Goal: Check status: Check status

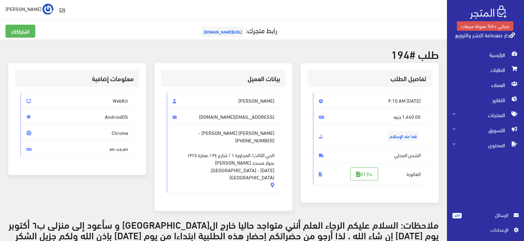
scroll to position [27, 0]
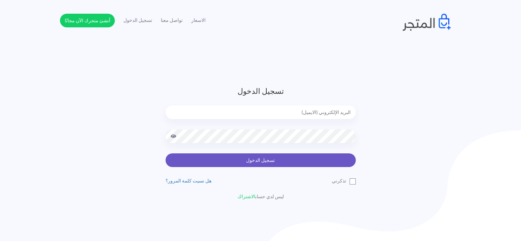
type input "[EMAIL_ADDRESS][DOMAIN_NAME]"
click at [279, 162] on button "تسجيل الدخول" at bounding box center [260, 160] width 190 height 14
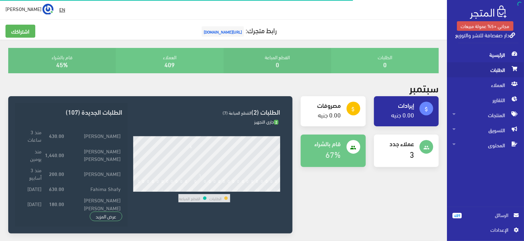
click at [492, 75] on span "الطلبات" at bounding box center [485, 69] width 66 height 15
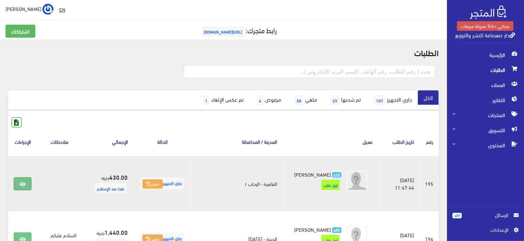
click at [16, 185] on link at bounding box center [23, 183] width 18 height 13
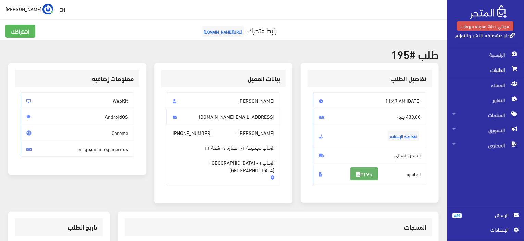
click at [361, 173] on link "#195" at bounding box center [364, 173] width 28 height 13
